Goal: Transaction & Acquisition: Download file/media

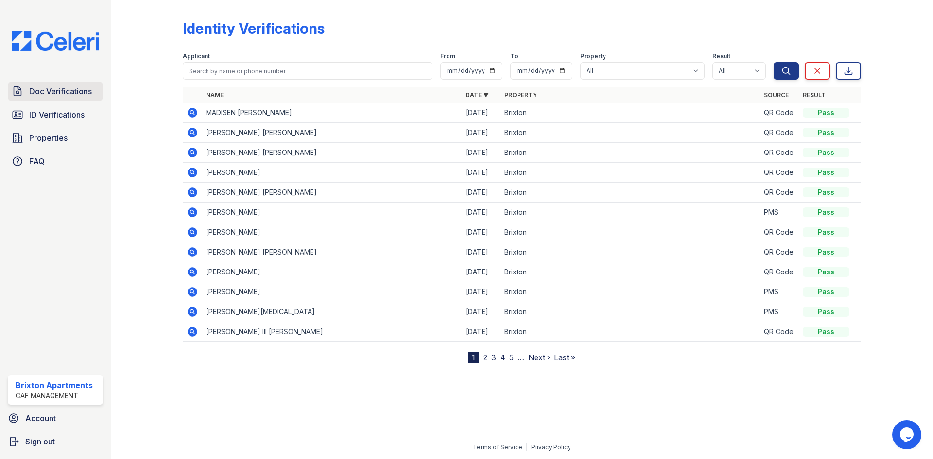
click at [80, 95] on span "Doc Verifications" at bounding box center [60, 91] width 63 height 12
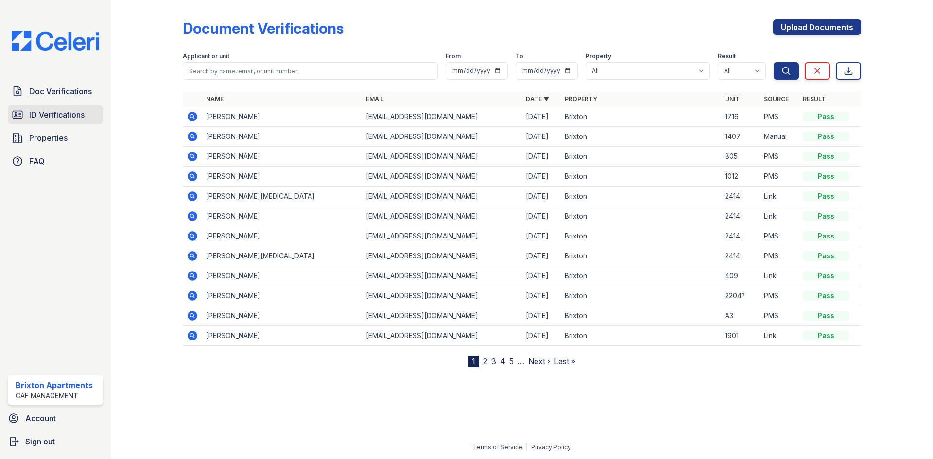
click at [76, 108] on link "ID Verifications" at bounding box center [55, 114] width 95 height 19
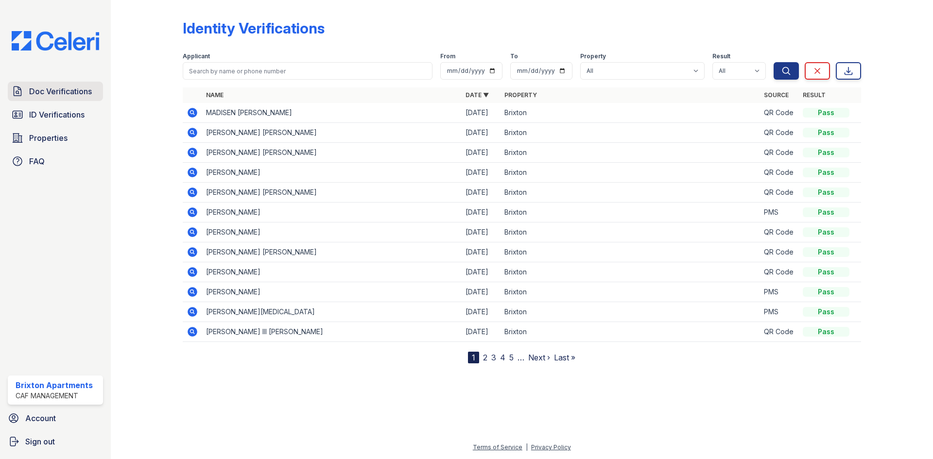
click at [73, 95] on span "Doc Verifications" at bounding box center [60, 91] width 63 height 12
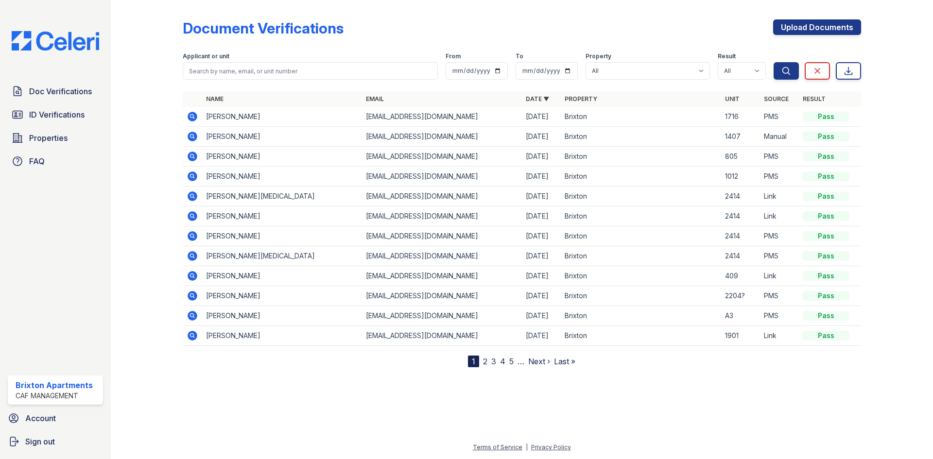
click at [193, 117] on icon at bounding box center [191, 116] width 2 height 2
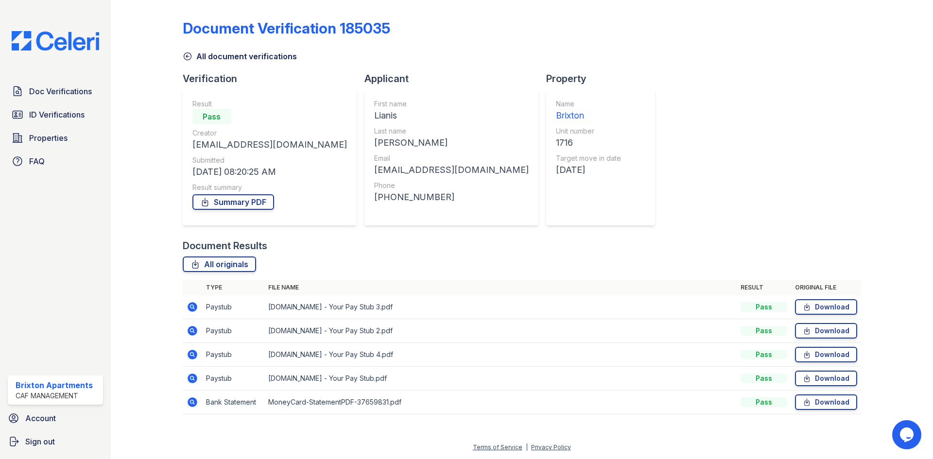
click at [194, 379] on icon at bounding box center [192, 379] width 10 height 10
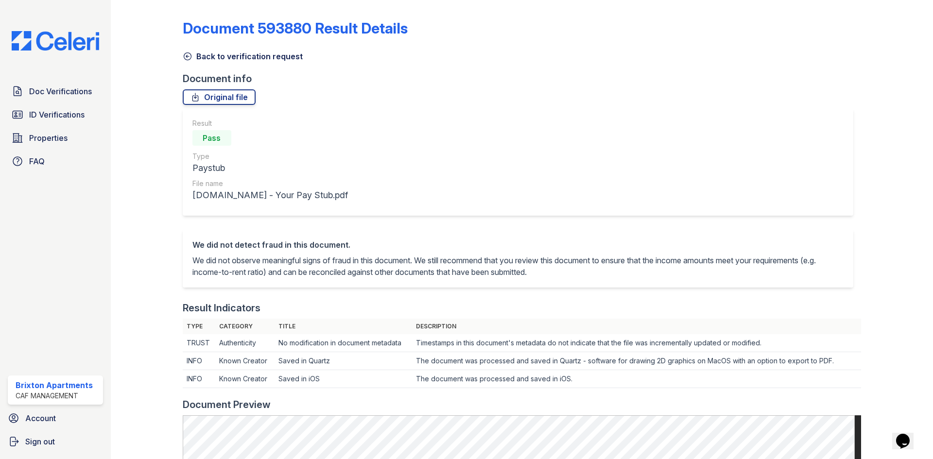
drag, startPoint x: 187, startPoint y: 60, endPoint x: 223, endPoint y: 213, distance: 157.6
click at [187, 60] on icon at bounding box center [187, 56] width 7 height 7
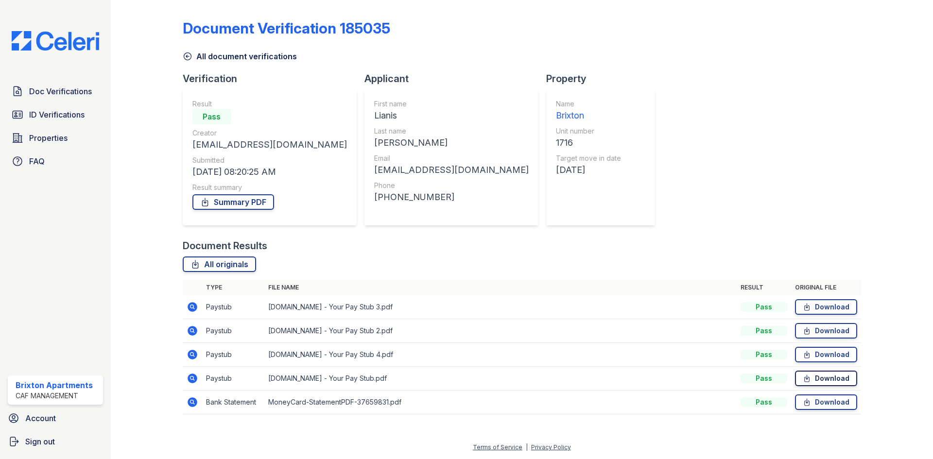
click at [814, 377] on link "Download" at bounding box center [826, 379] width 62 height 16
click at [810, 354] on icon at bounding box center [806, 355] width 8 height 10
click at [839, 326] on link "Download" at bounding box center [826, 331] width 62 height 16
click at [825, 306] on link "Download" at bounding box center [826, 307] width 62 height 16
click at [228, 200] on link "Summary PDF" at bounding box center [233, 202] width 82 height 16
